Goal: Communication & Community: Answer question/provide support

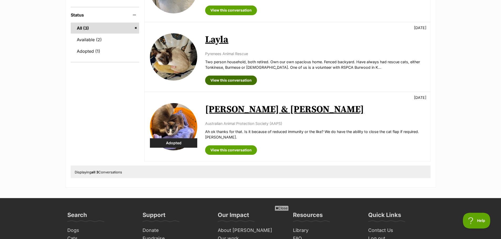
click at [222, 79] on link "View this conversation" at bounding box center [231, 80] width 52 height 9
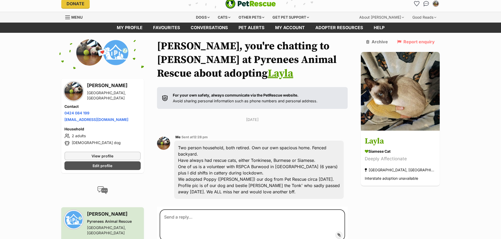
scroll to position [35, 0]
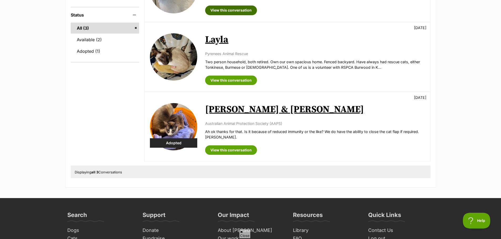
click at [224, 8] on link "View this conversation" at bounding box center [231, 10] width 52 height 9
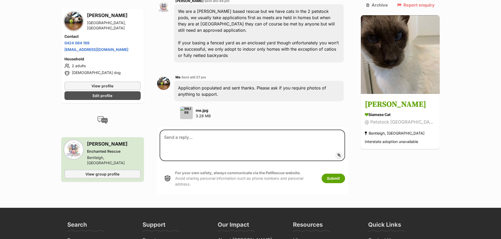
scroll to position [578, 0]
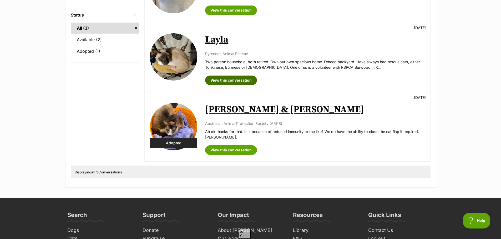
click at [224, 80] on link "View this conversation" at bounding box center [231, 80] width 52 height 9
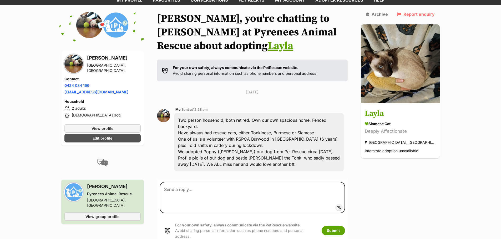
scroll to position [35, 0]
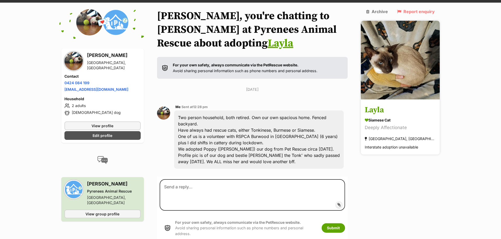
click at [385, 104] on h3 "Layla" at bounding box center [399, 110] width 71 height 12
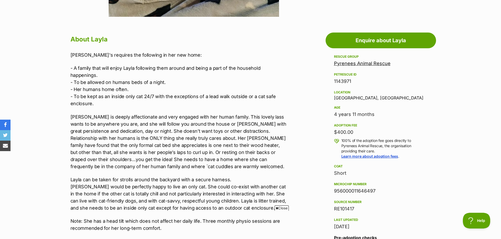
scroll to position [79, 0]
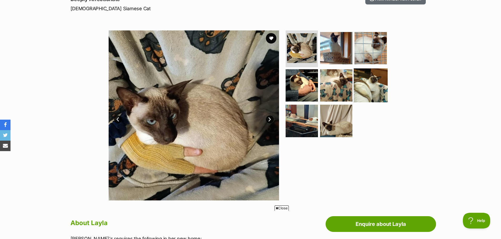
click at [378, 85] on img at bounding box center [370, 85] width 34 height 34
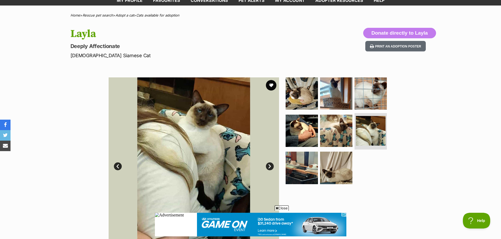
scroll to position [131, 0]
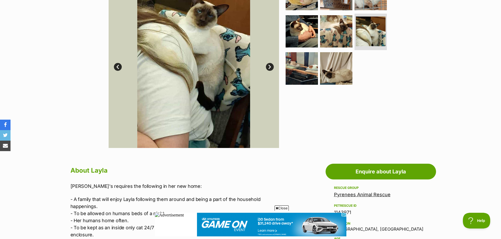
click at [277, 207] on icon at bounding box center [276, 208] width 3 height 3
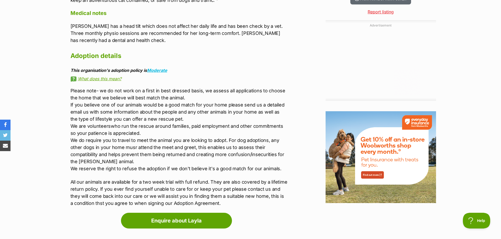
scroll to position [0, 0]
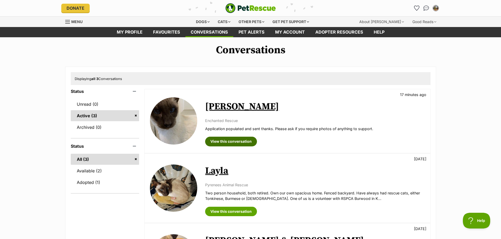
click at [215, 145] on link "View this conversation" at bounding box center [231, 141] width 52 height 9
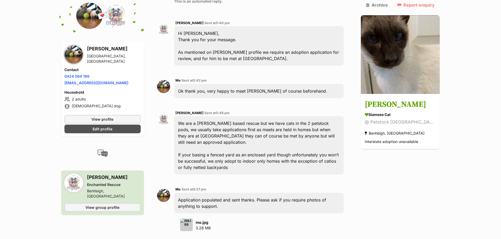
scroll to position [420, 0]
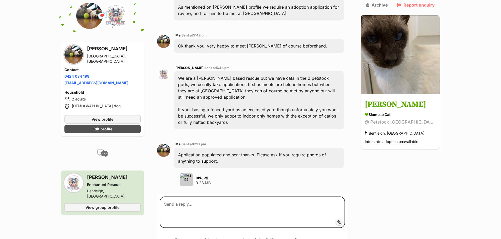
click at [287, 174] on div "me.jpg 3.28 MB" at bounding box center [259, 180] width 170 height 13
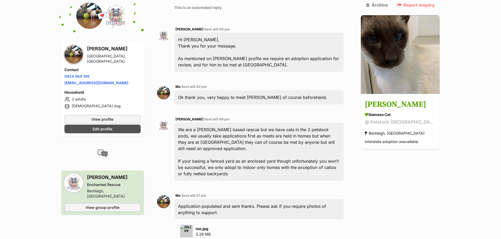
scroll to position [368, 0]
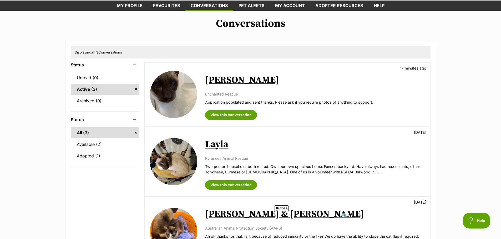
scroll to position [26, 0]
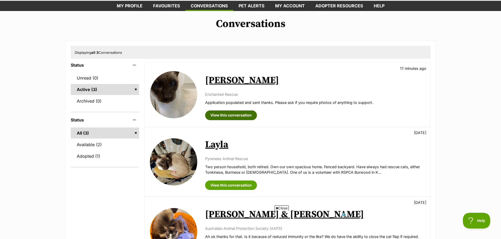
click at [219, 114] on link "View this conversation" at bounding box center [231, 115] width 52 height 9
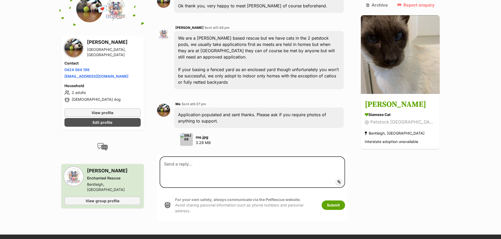
scroll to position [447, 0]
